Goal: Task Accomplishment & Management: Use online tool/utility

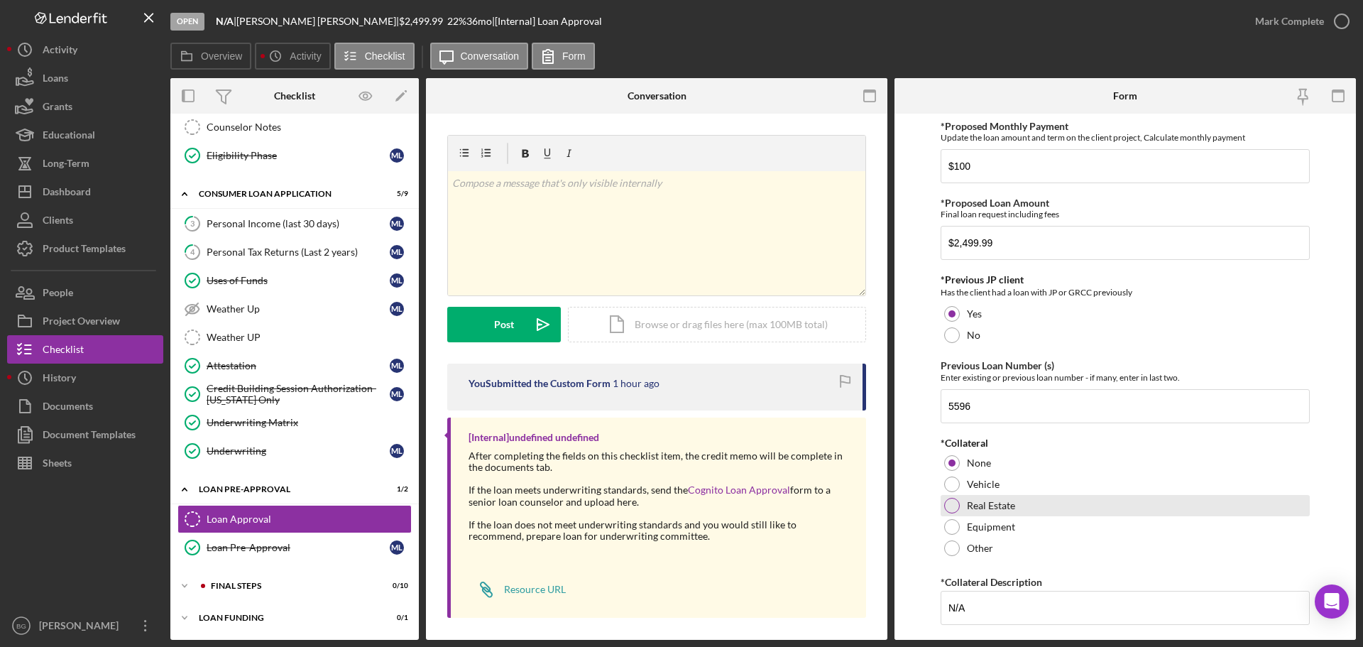
scroll to position [417, 0]
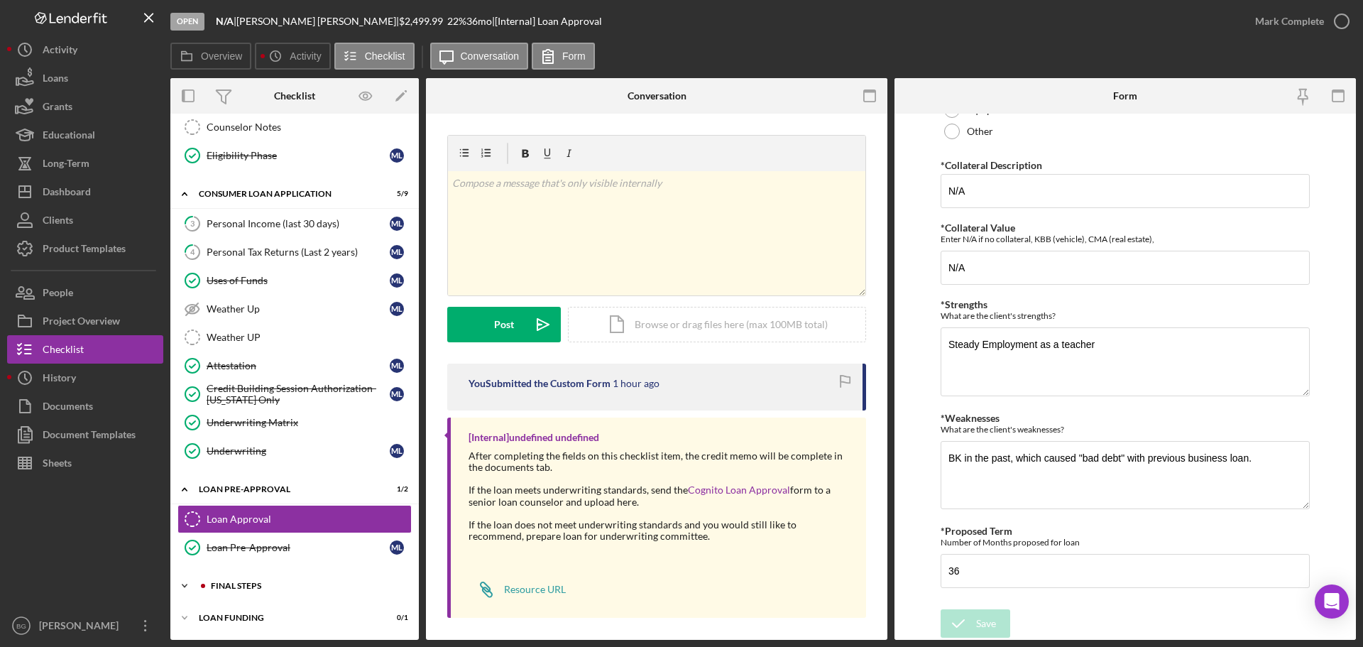
click at [254, 593] on div "Icon/Expander FINAL STEPS 0 / 10" at bounding box center [294, 586] width 249 height 28
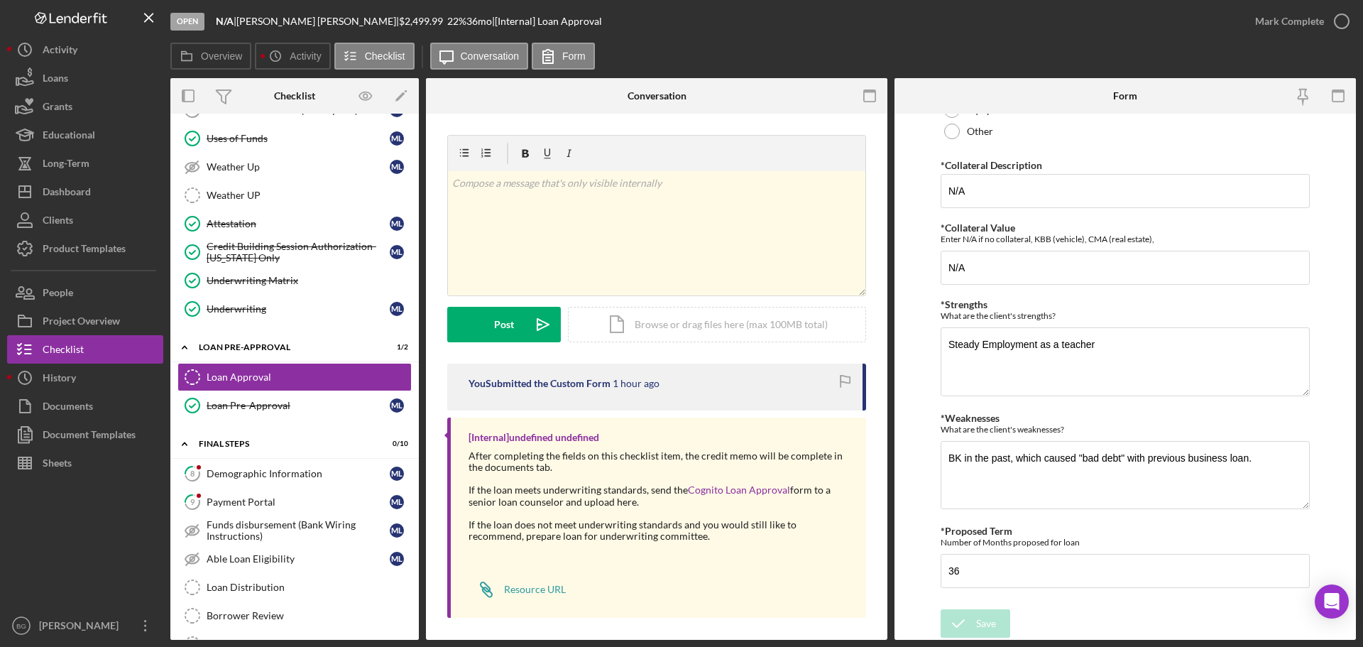
scroll to position [574, 0]
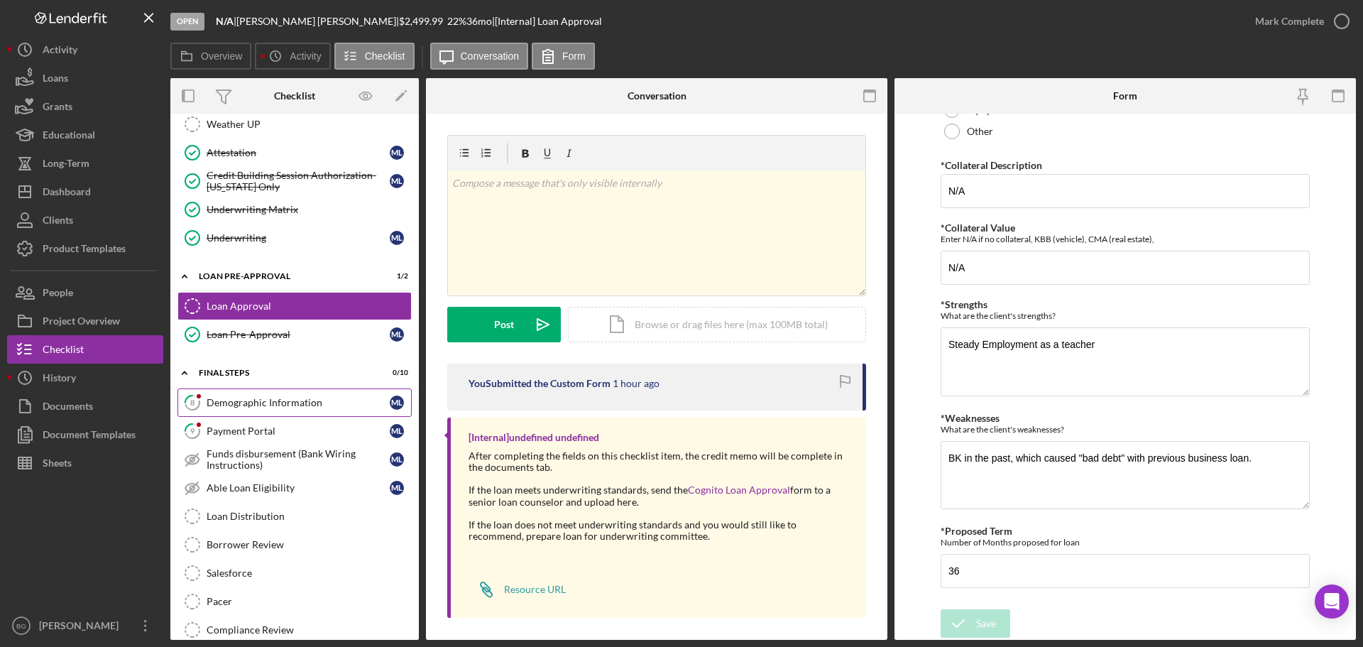
click at [257, 391] on link "8 Demographic Information M L" at bounding box center [295, 402] width 234 height 28
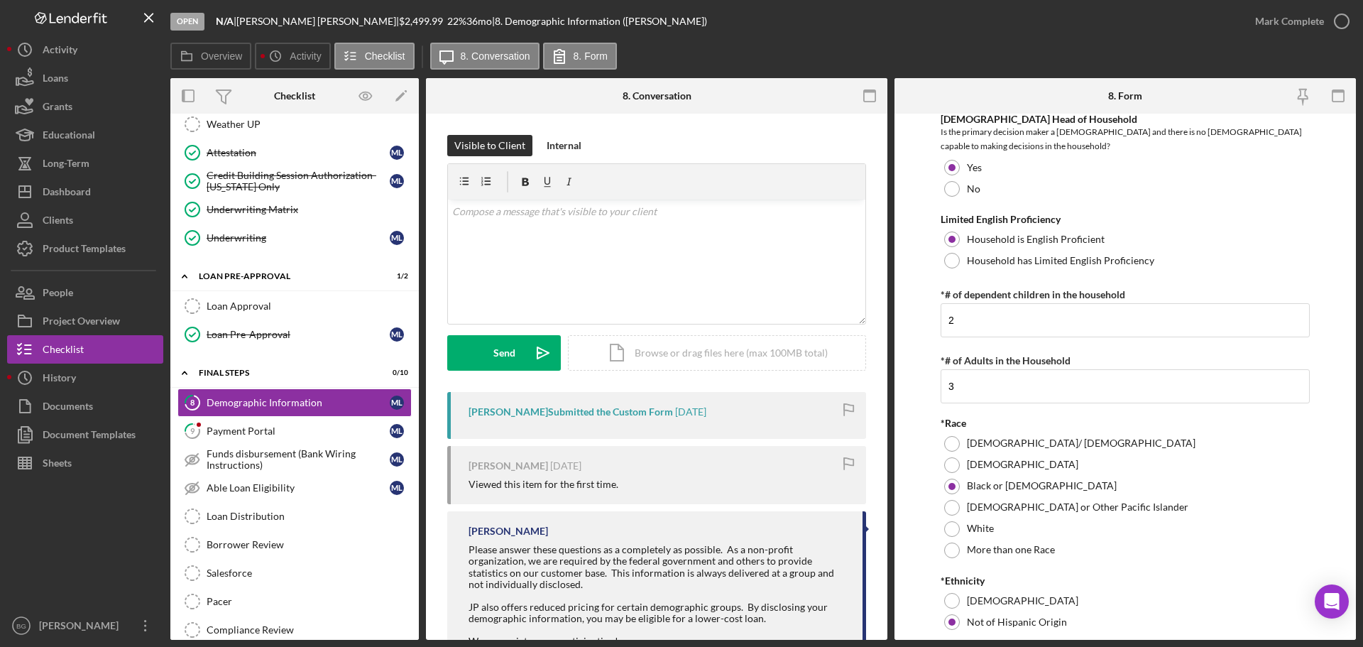
scroll to position [282, 0]
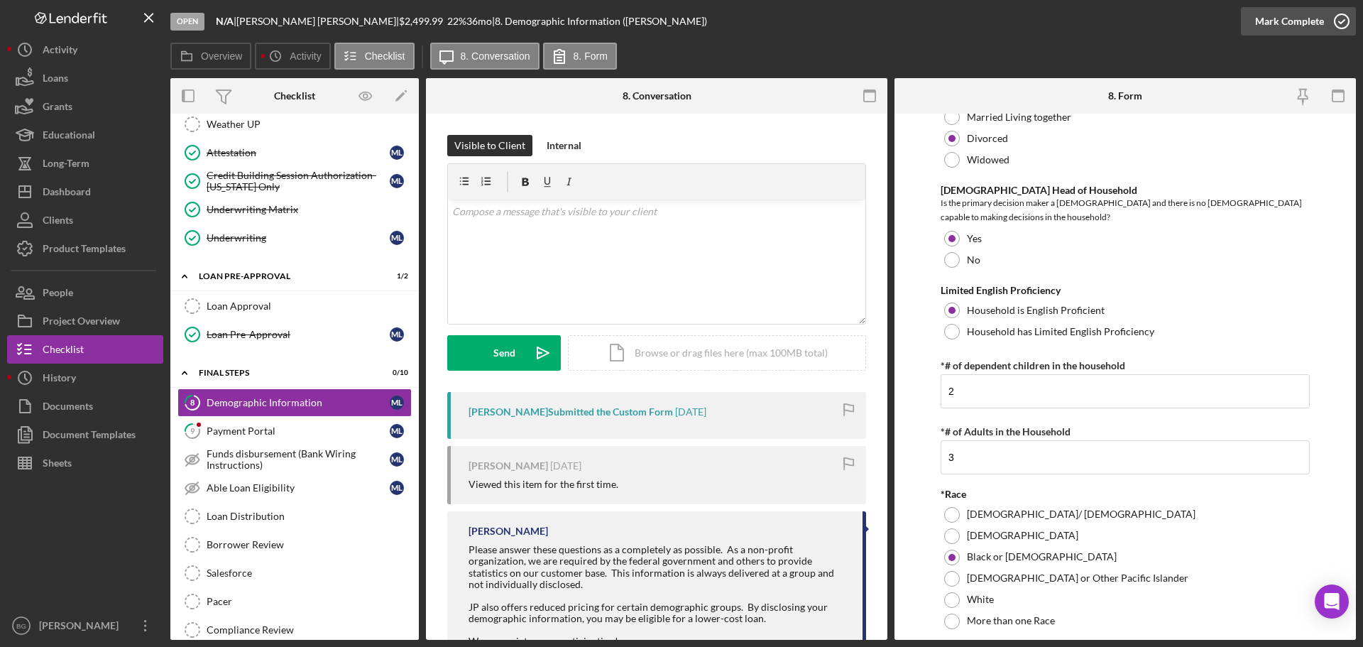
click at [1295, 13] on div "Mark Complete" at bounding box center [1289, 21] width 69 height 28
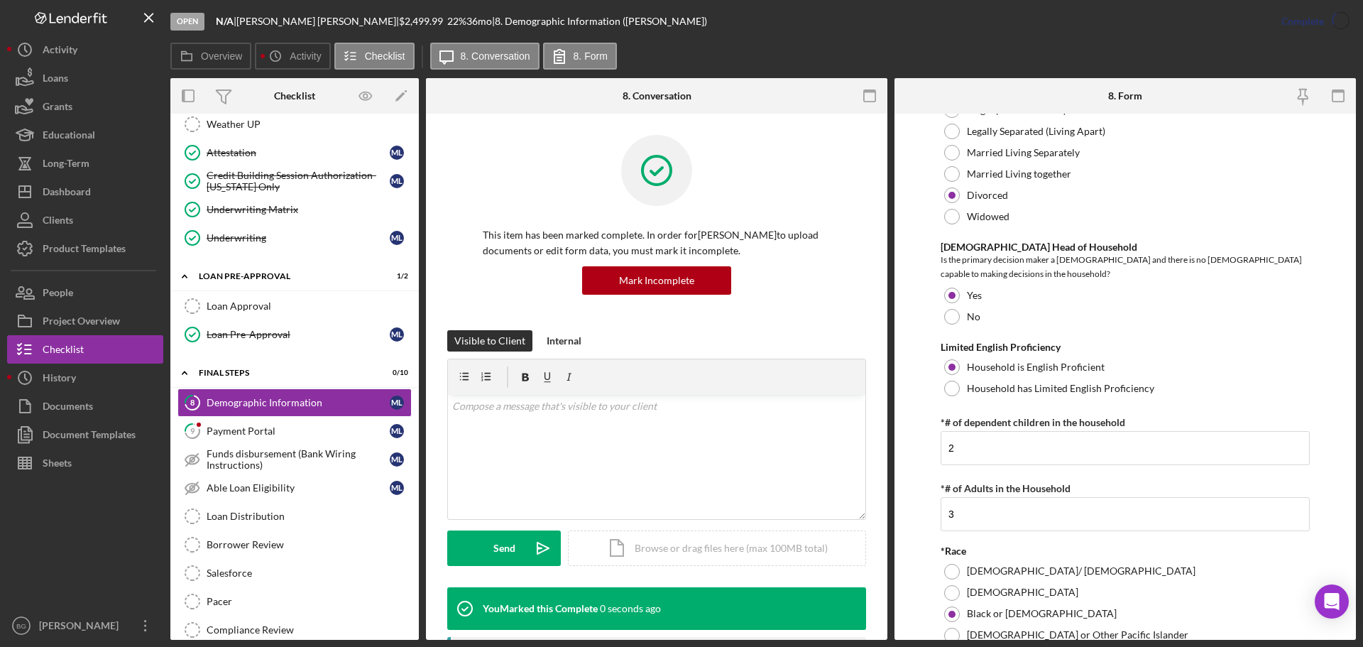
scroll to position [339, 0]
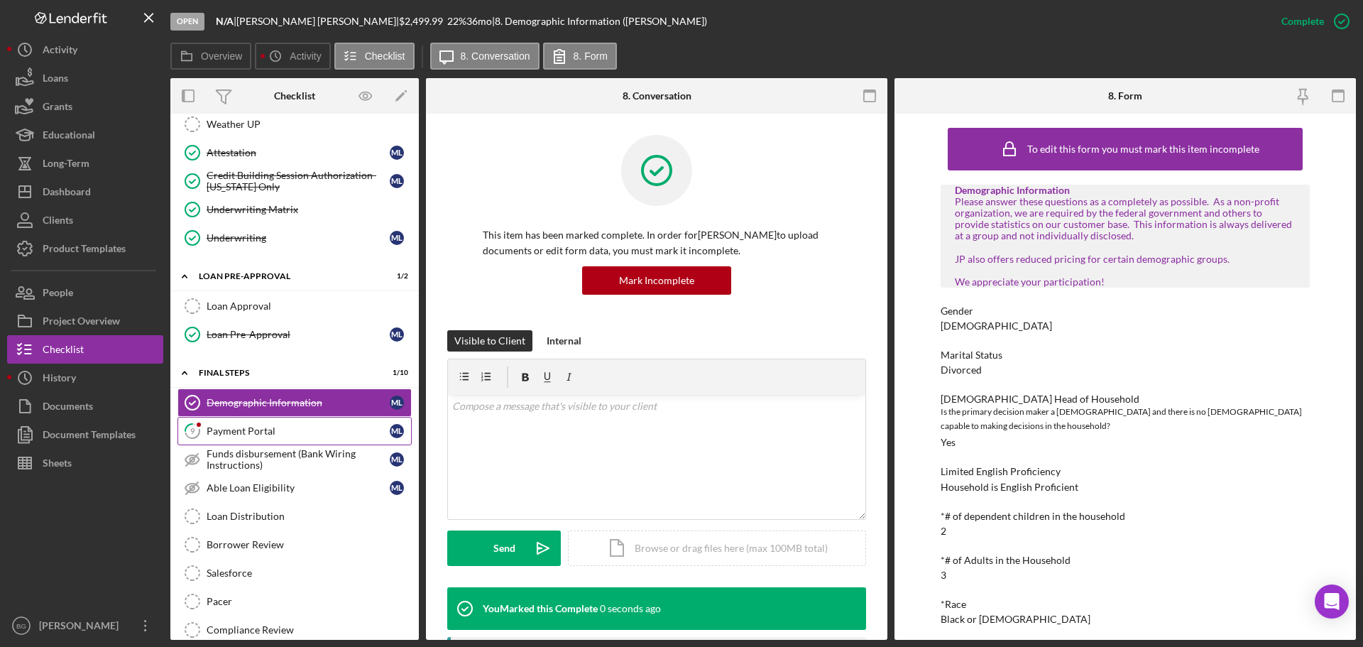
click at [229, 429] on div "Payment Portal" at bounding box center [298, 430] width 183 height 11
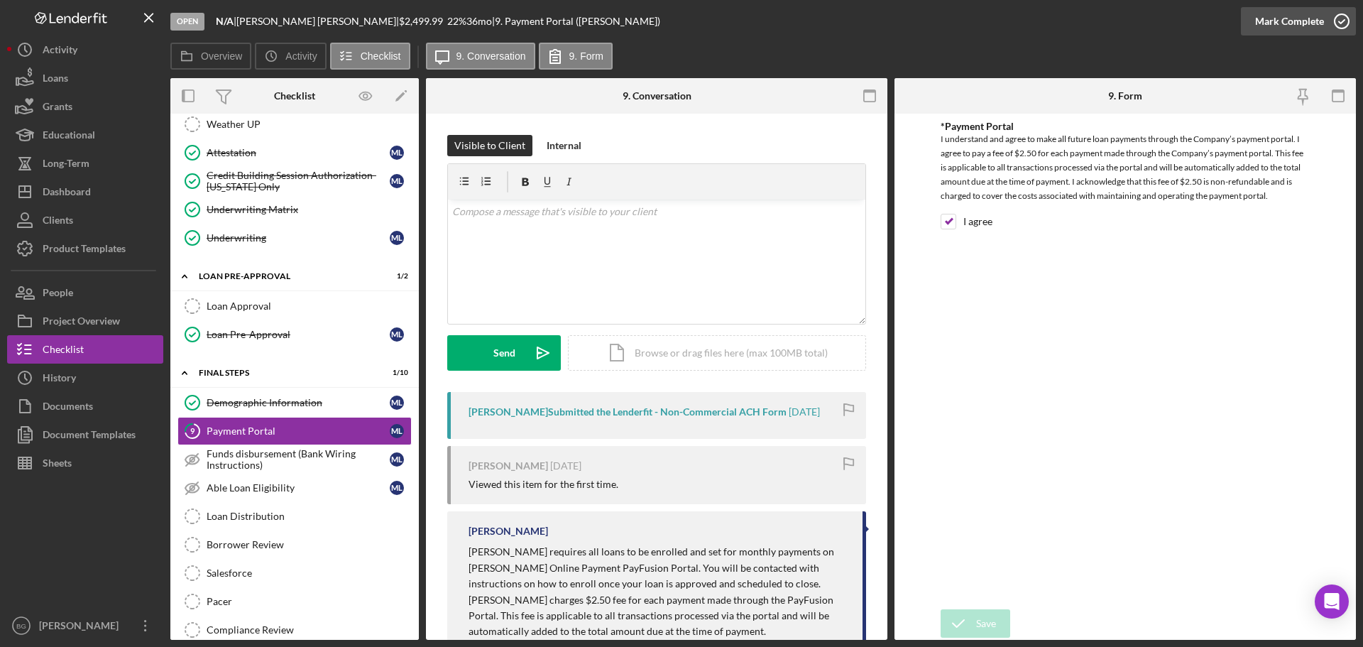
click at [1282, 26] on div "Mark Complete" at bounding box center [1289, 21] width 69 height 28
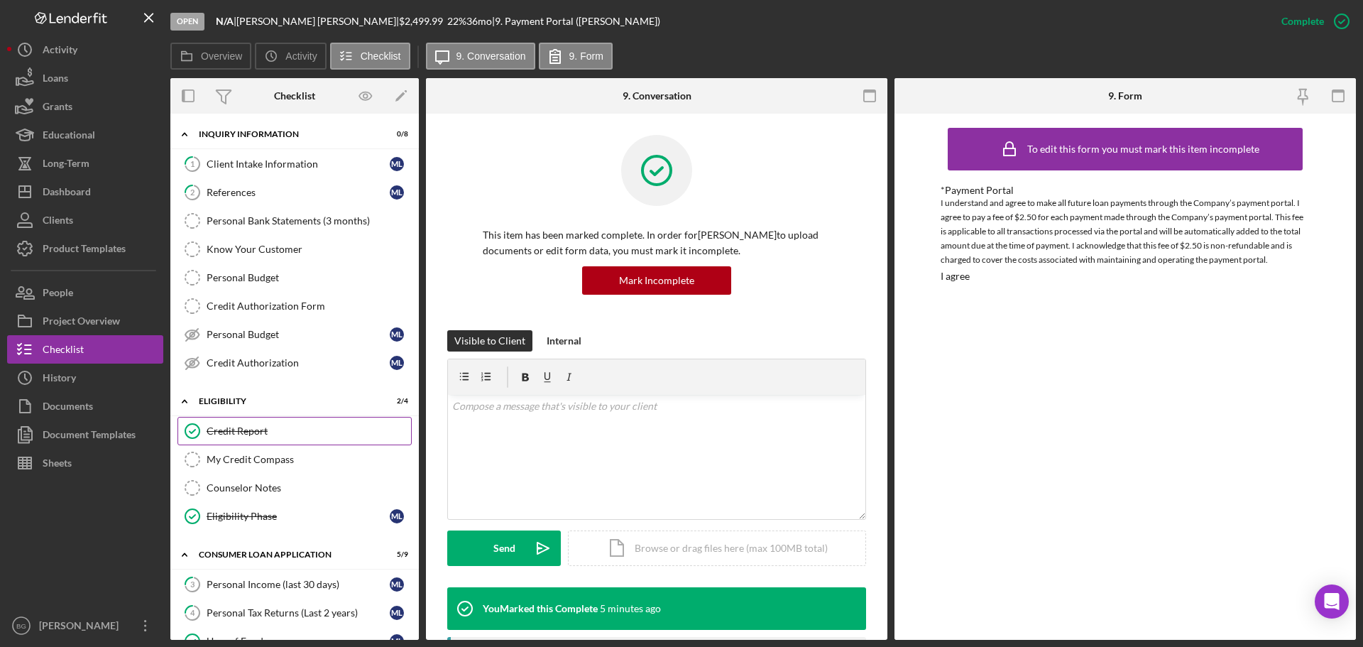
click at [248, 426] on div "Credit Report" at bounding box center [309, 430] width 205 height 11
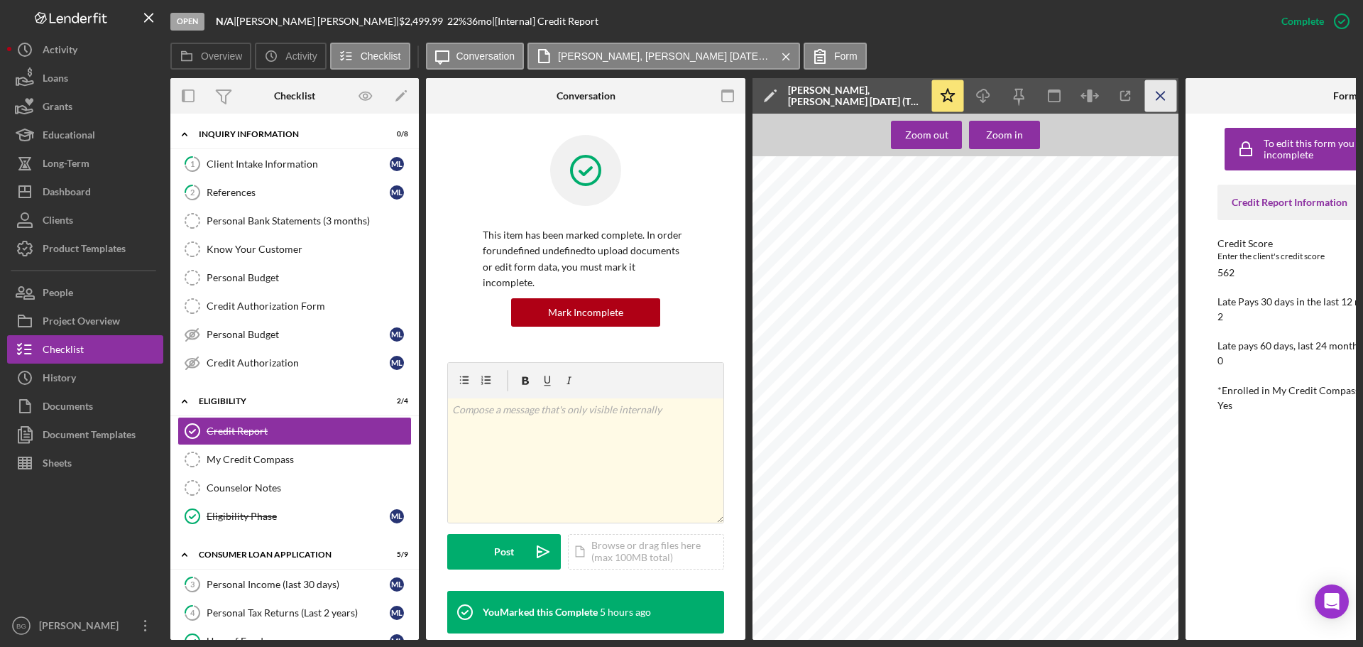
click at [1161, 96] on line "button" at bounding box center [1161, 96] width 8 height 8
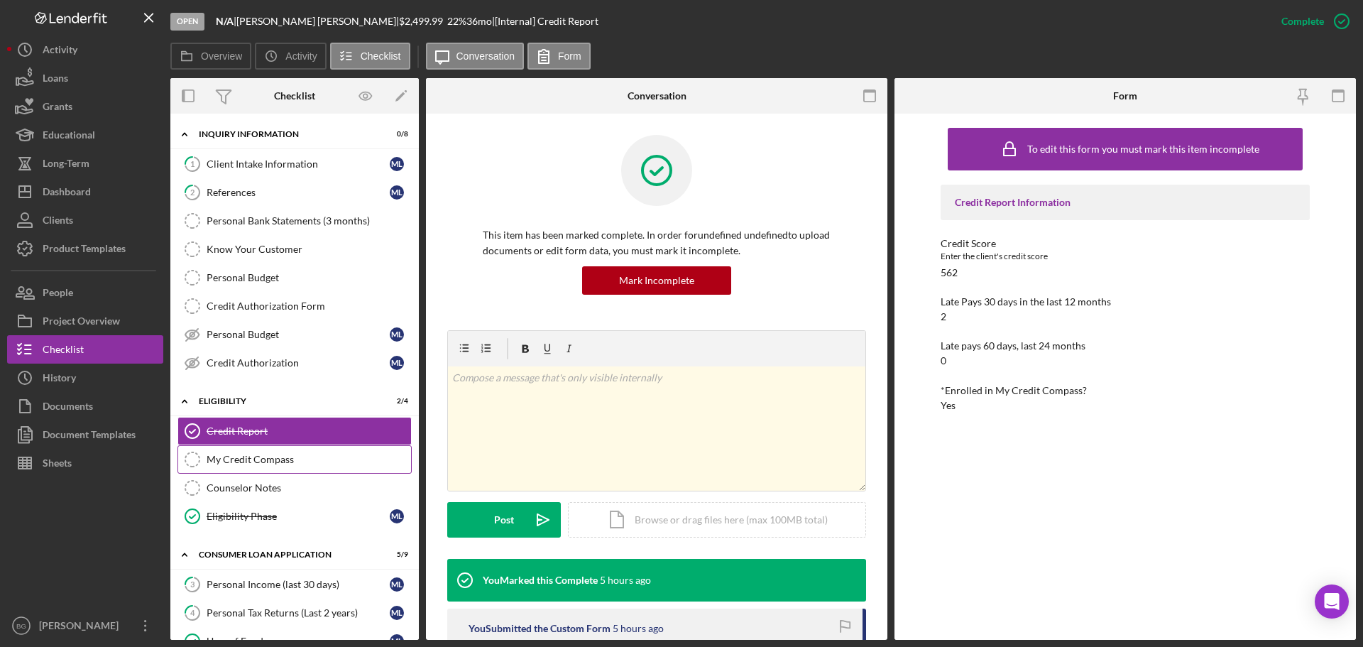
click at [227, 459] on div "My Credit Compass" at bounding box center [309, 459] width 205 height 11
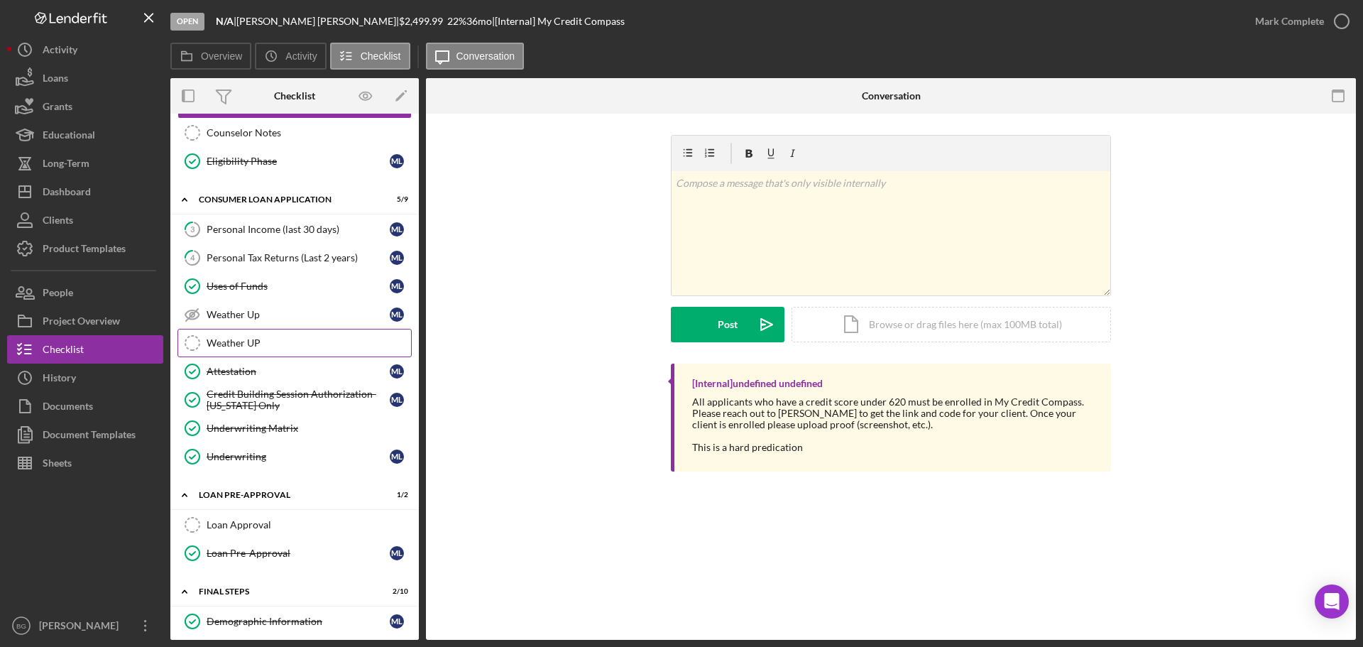
scroll to position [426, 0]
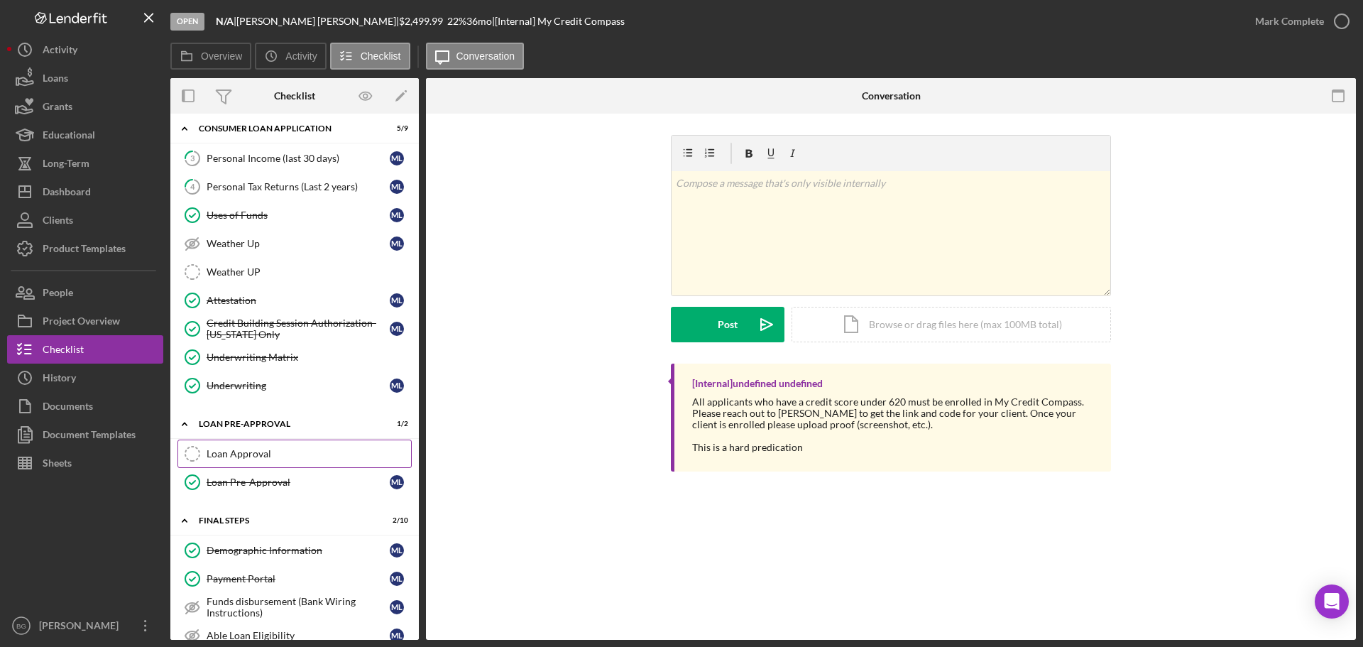
click at [246, 454] on div "Loan Approval" at bounding box center [309, 453] width 205 height 11
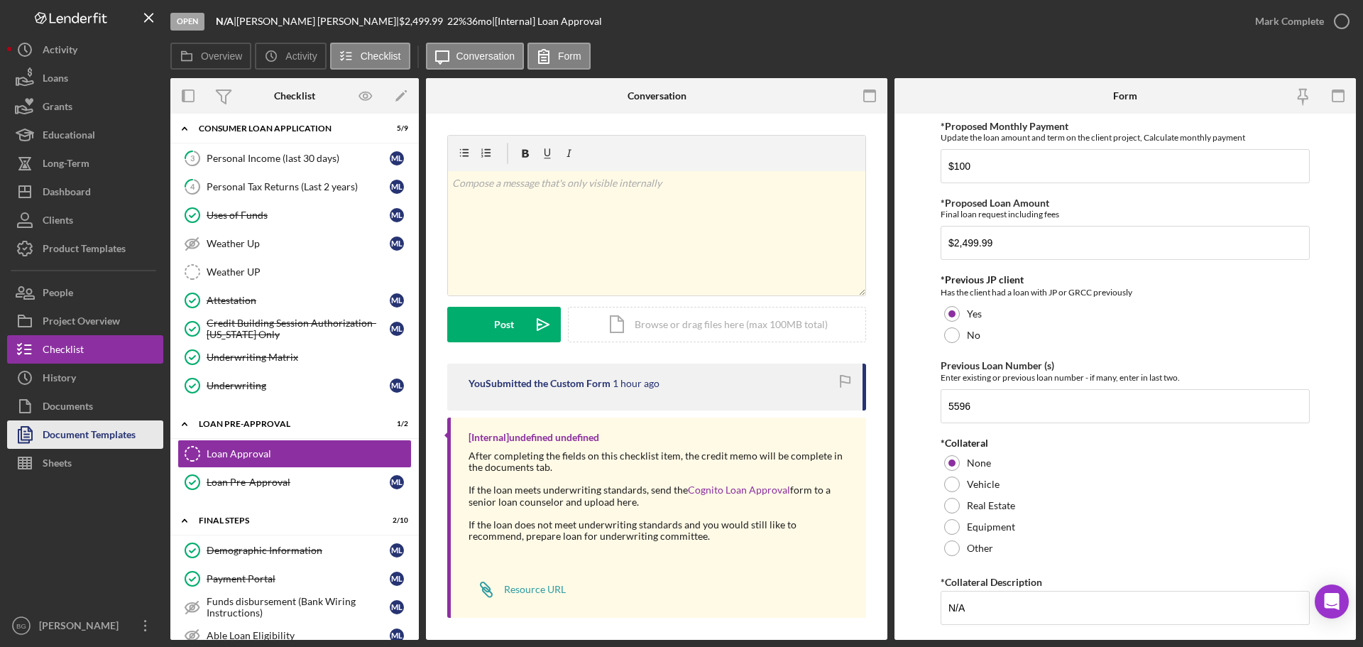
click at [57, 432] on div "Document Templates" at bounding box center [89, 436] width 93 height 32
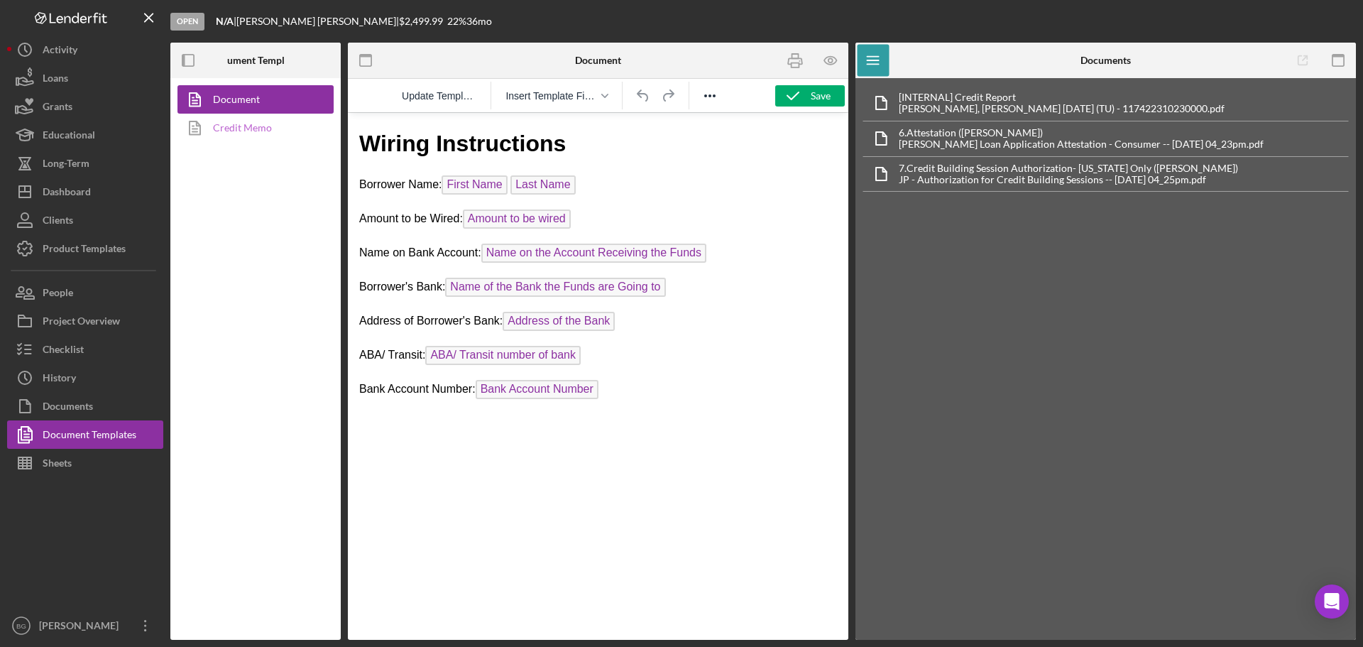
click at [229, 126] on link "Credit Memo" at bounding box center [252, 128] width 149 height 28
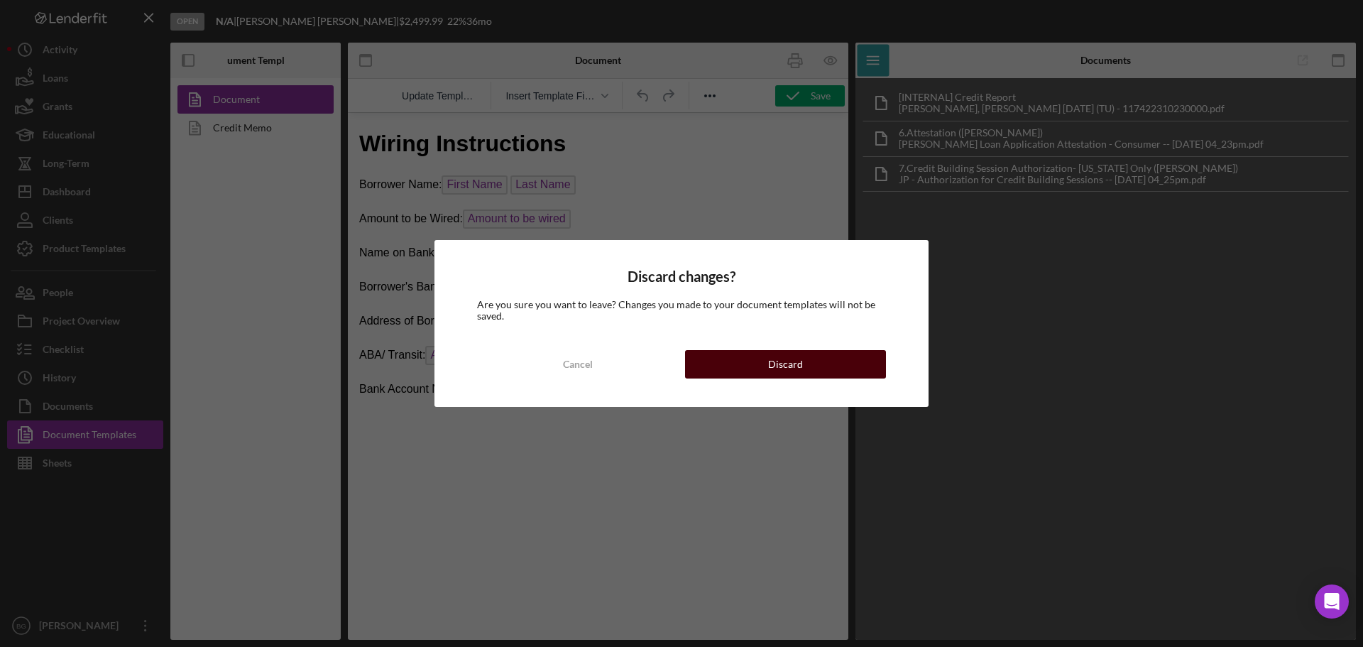
click at [810, 358] on button "Discard" at bounding box center [785, 364] width 201 height 28
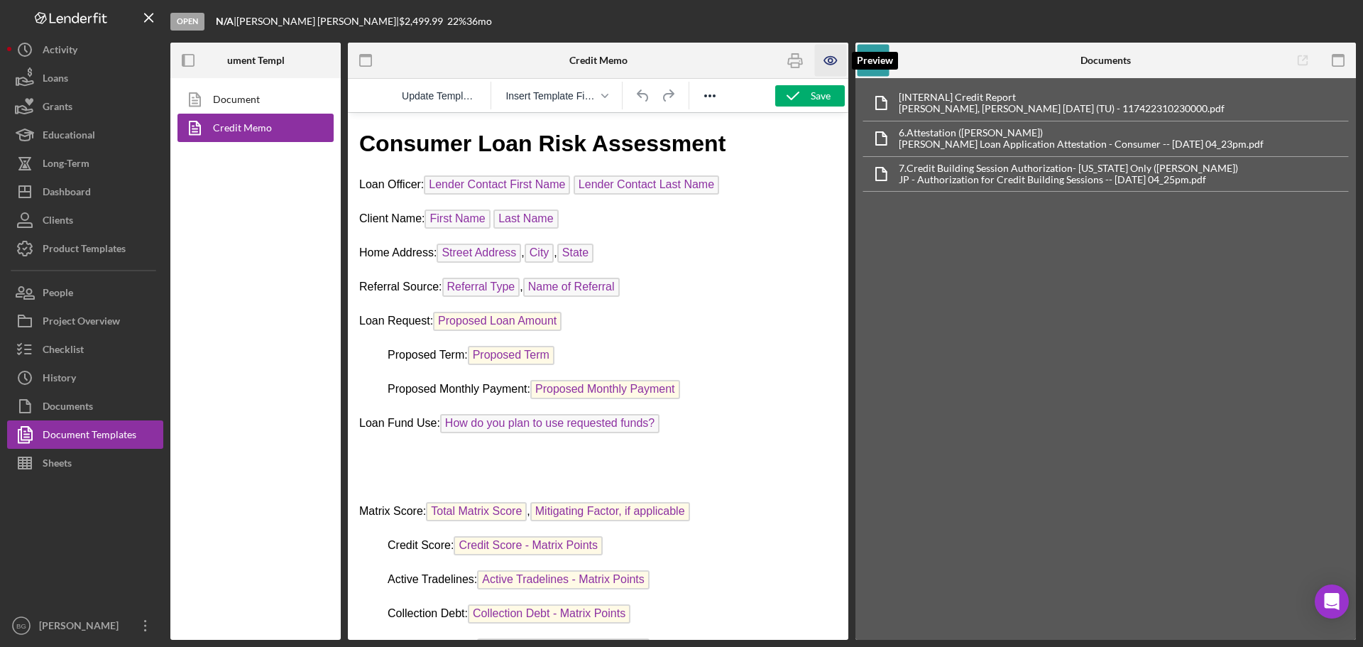
click at [832, 58] on g "button" at bounding box center [830, 61] width 12 height 8
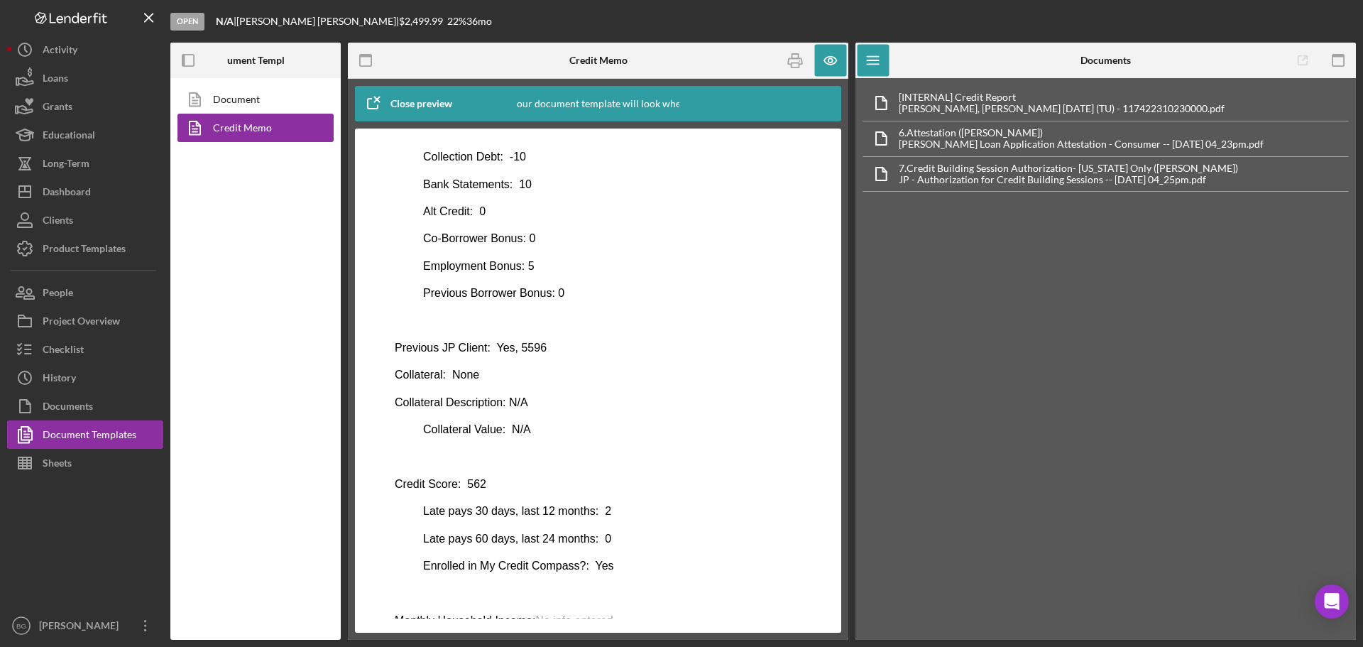
scroll to position [627, 0]
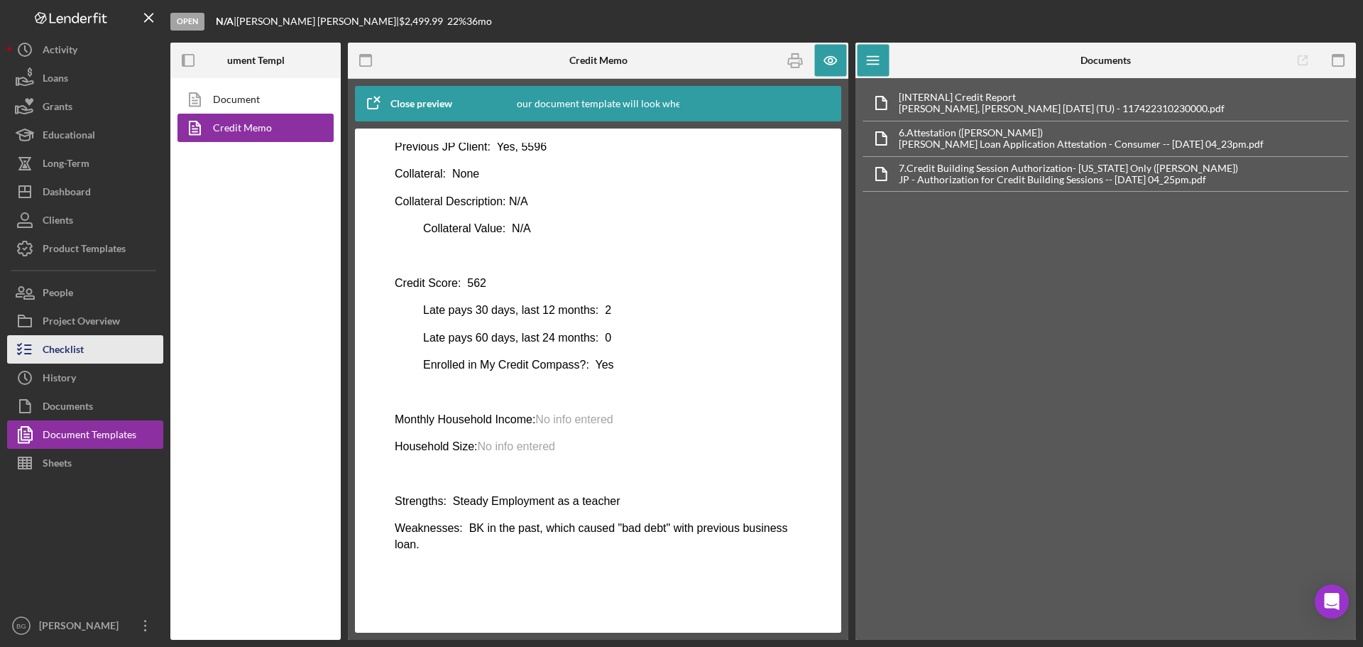
click at [67, 347] on div "Checklist" at bounding box center [63, 351] width 41 height 32
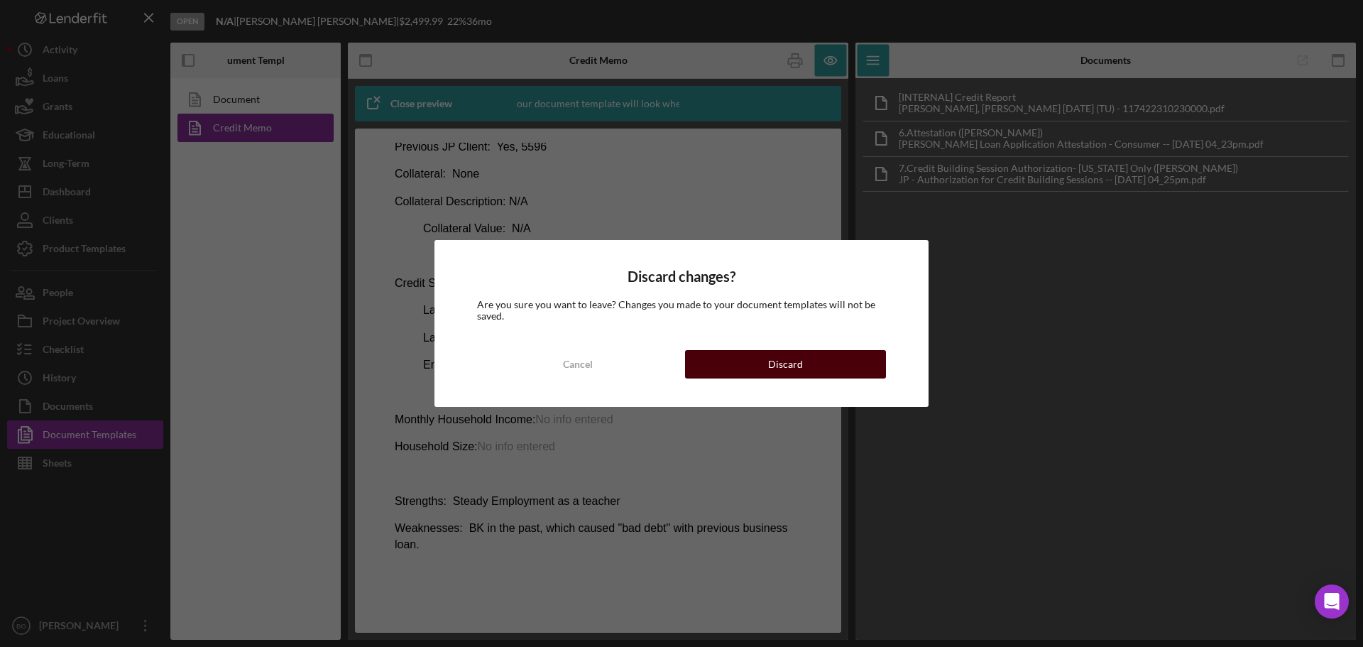
click at [725, 364] on button "Discard" at bounding box center [785, 364] width 201 height 28
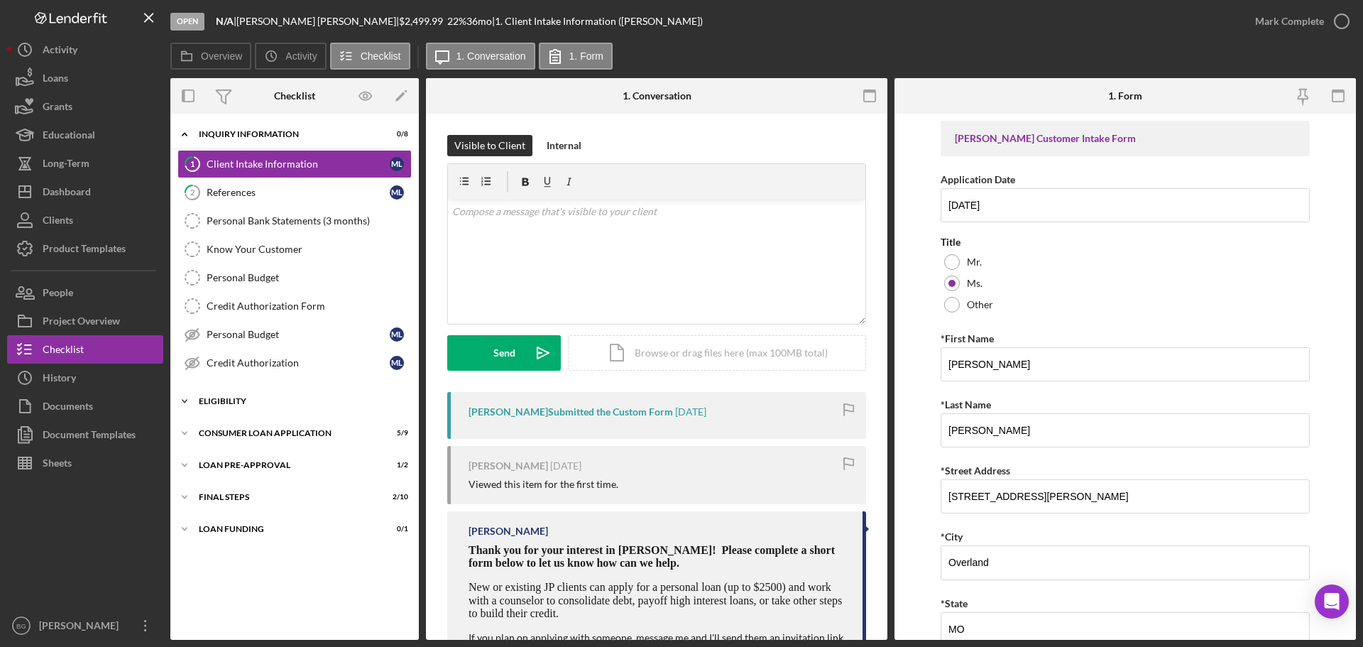
click at [293, 392] on div "Icon/Expander Eligibility 2 / 4" at bounding box center [294, 401] width 249 height 28
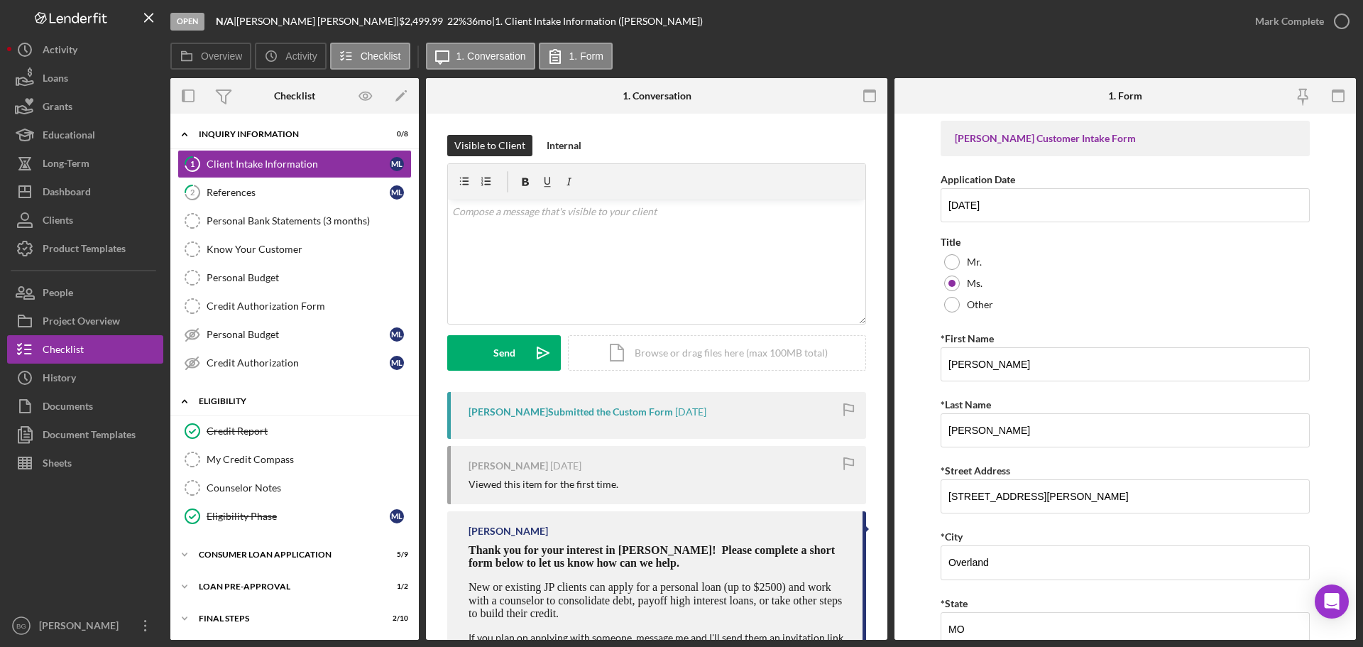
click at [293, 392] on div "Icon/Expander Eligibility 2 / 4" at bounding box center [294, 401] width 249 height 29
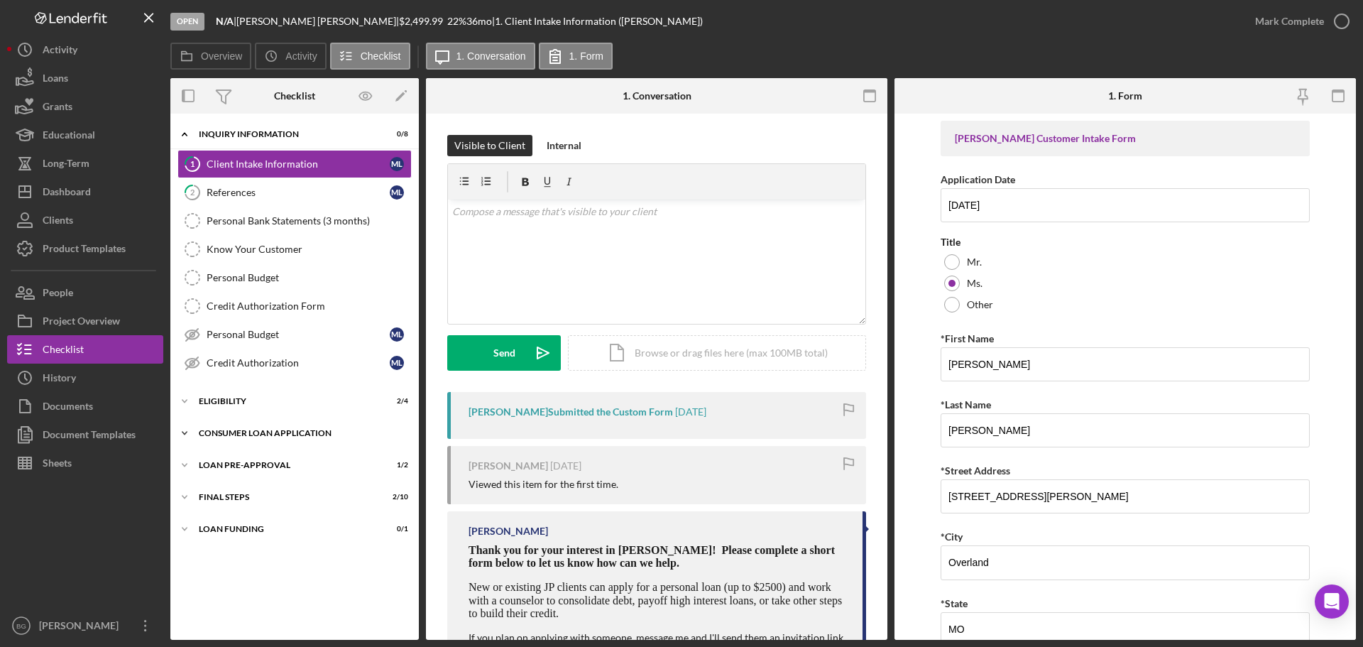
click at [290, 434] on div "Consumer Loan Application" at bounding box center [300, 433] width 202 height 9
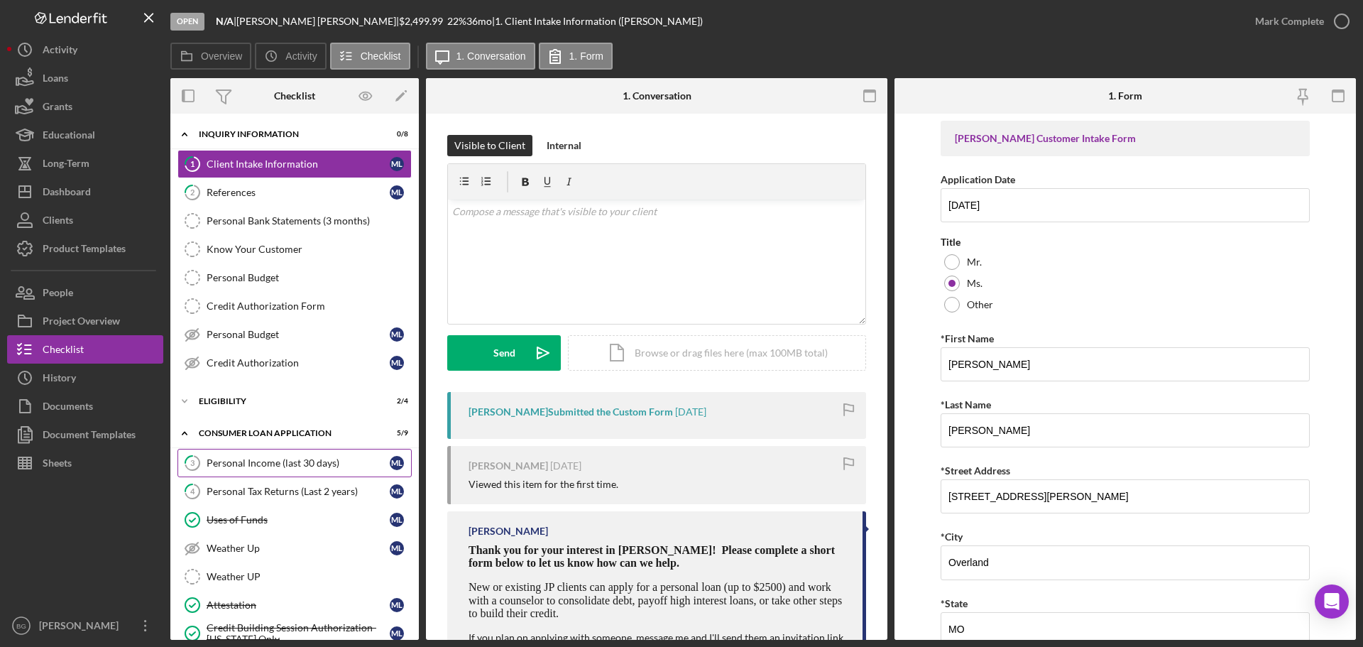
click at [289, 463] on div "Personal Income (last 30 days)" at bounding box center [298, 462] width 183 height 11
